Goal: Navigation & Orientation: Find specific page/section

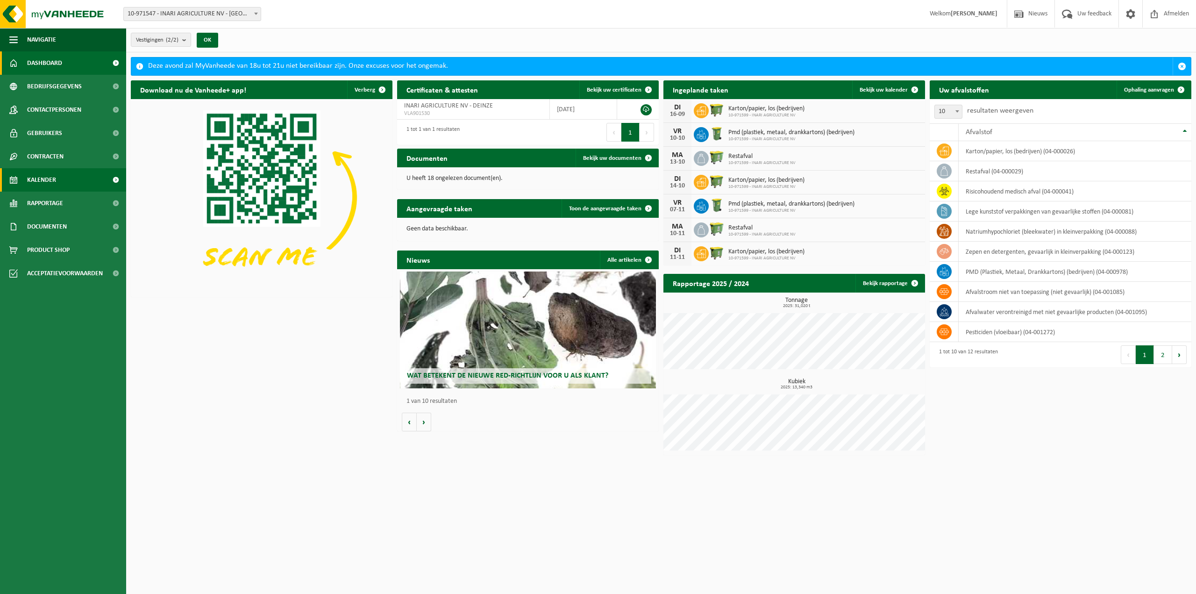
click at [56, 181] on link "Kalender" at bounding box center [63, 179] width 126 height 23
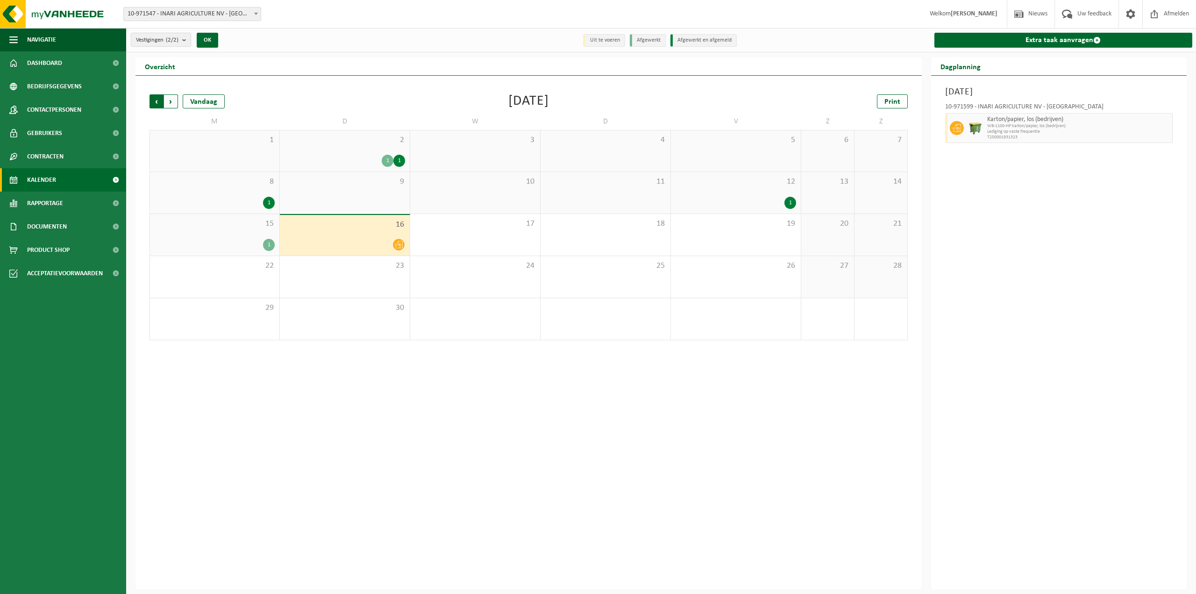
click at [169, 101] on span "Volgende" at bounding box center [171, 101] width 14 height 14
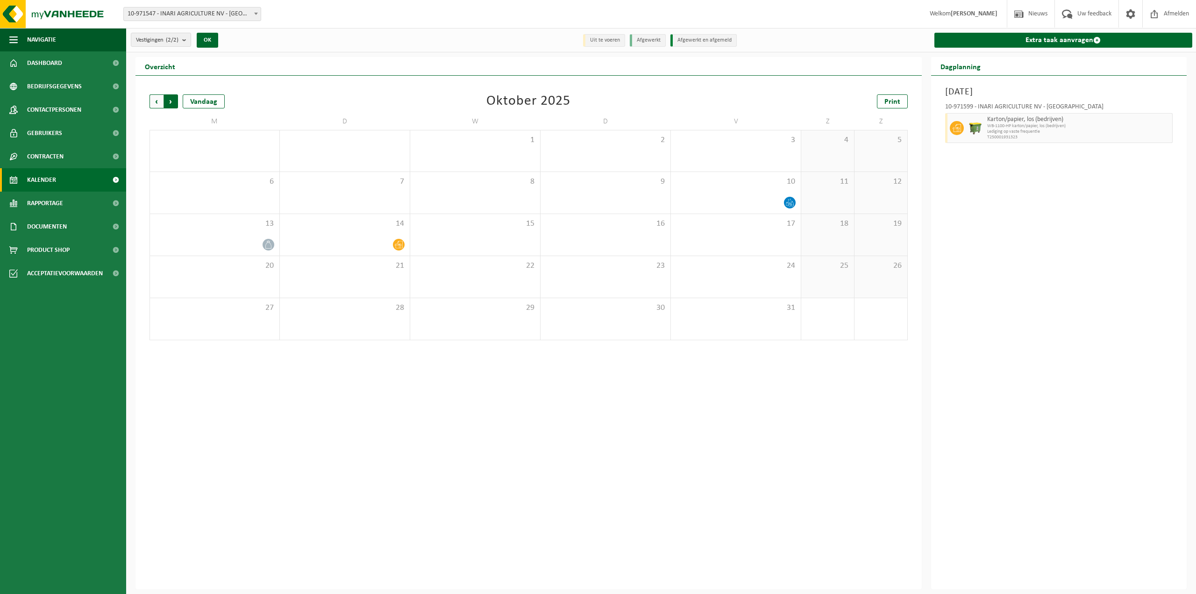
click at [153, 98] on span "Vorige" at bounding box center [156, 101] width 14 height 14
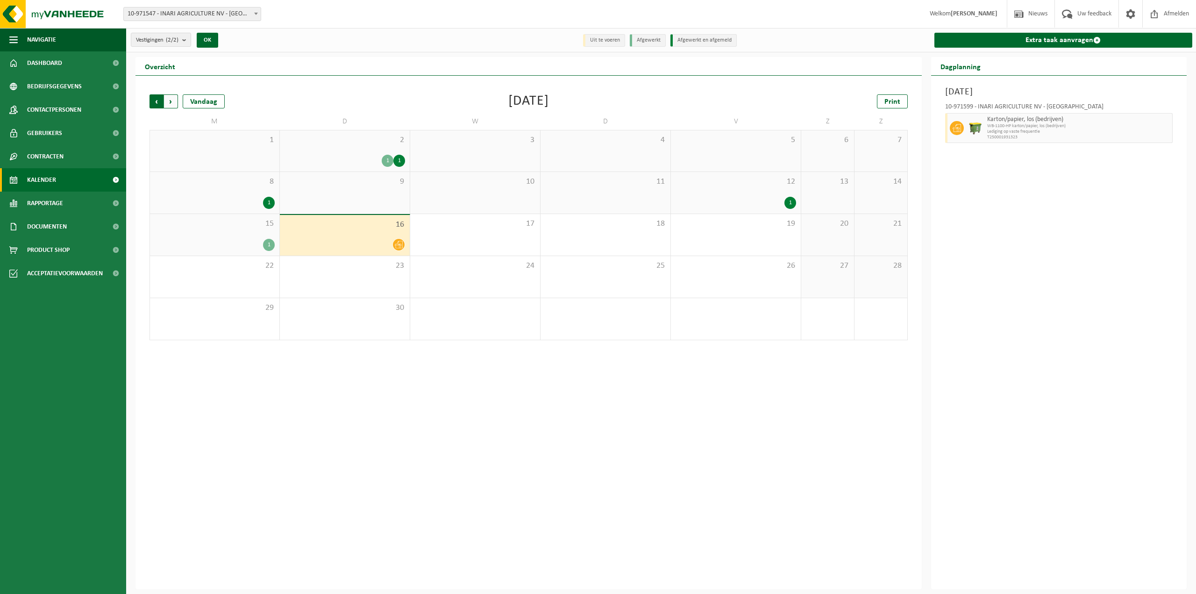
click at [171, 99] on span "Volgende" at bounding box center [171, 101] width 14 height 14
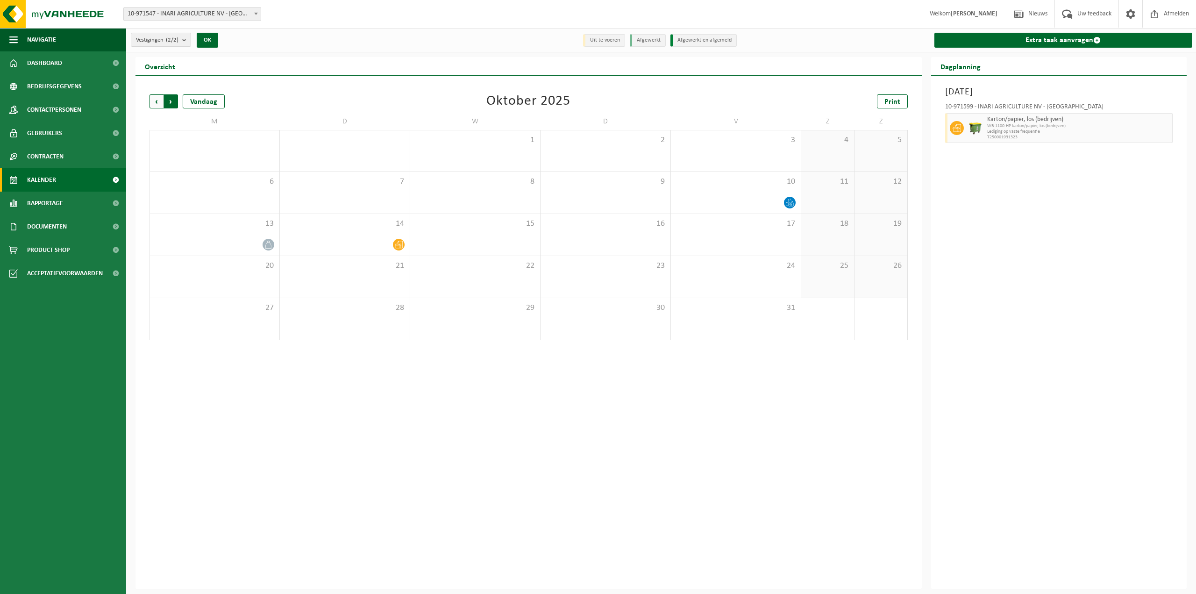
click at [154, 102] on span "Vorige" at bounding box center [156, 101] width 14 height 14
